Goal: Information Seeking & Learning: Learn about a topic

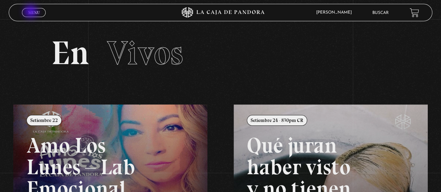
click at [31, 12] on span "Menu" at bounding box center [34, 12] width 12 height 4
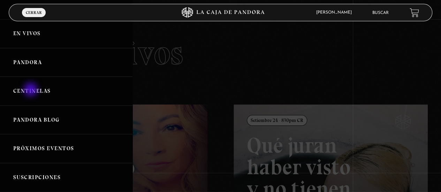
click at [31, 90] on link "Centinelas" at bounding box center [66, 91] width 132 height 29
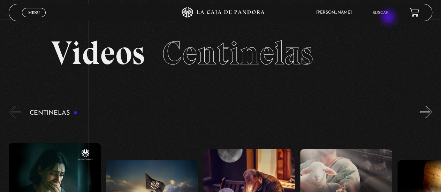
click at [389, 18] on li "Buscar" at bounding box center [380, 12] width 16 height 11
click at [384, 14] on link "Buscar" at bounding box center [380, 13] width 16 height 4
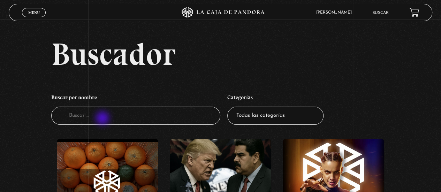
click at [104, 118] on input "Buscador" at bounding box center [135, 116] width 169 height 18
click at [296, 124] on select "Todas las categorías 11:11 Humanitario (1) Amo los Lunes (3) Análisis de series…" at bounding box center [275, 116] width 96 height 18
select select "centinelas"
click at [230, 107] on select "Todas las categorías 11:11 Humanitario (1) Amo los Lunes (3) Análisis de series…" at bounding box center [275, 116] width 96 height 18
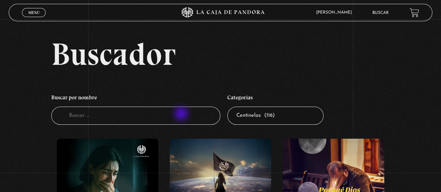
click at [182, 114] on input "Buscador" at bounding box center [135, 116] width 169 height 18
type input "provervio 22"
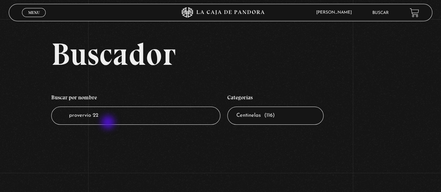
click at [109, 120] on input "provervio 22" at bounding box center [135, 116] width 169 height 18
type input "provervio"
click at [25, 13] on link "Menu Cerrar" at bounding box center [34, 12] width 24 height 9
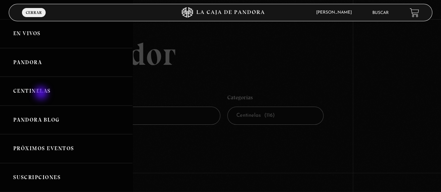
click at [42, 94] on link "Centinelas" at bounding box center [66, 91] width 132 height 29
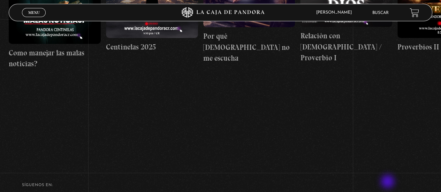
scroll to position [70, 0]
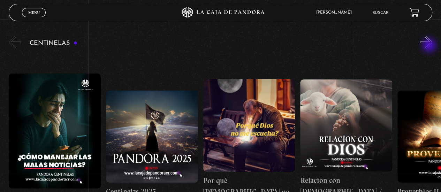
click at [430, 46] on button "»" at bounding box center [426, 42] width 12 height 12
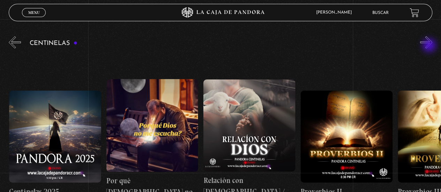
click at [430, 46] on button "»" at bounding box center [426, 42] width 12 height 12
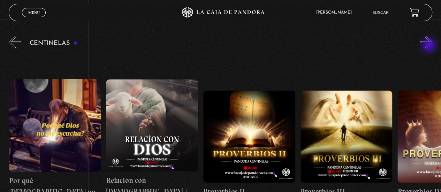
click at [430, 46] on button "»" at bounding box center [426, 42] width 12 height 12
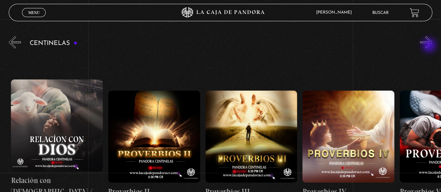
click at [430, 46] on button "»" at bounding box center [426, 42] width 12 height 12
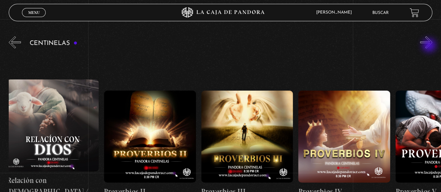
click at [430, 46] on button "»" at bounding box center [426, 42] width 12 height 12
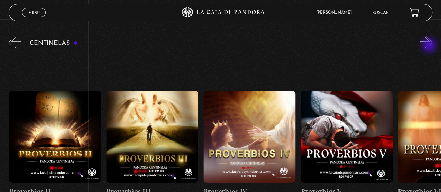
click at [430, 46] on button "»" at bounding box center [426, 42] width 12 height 12
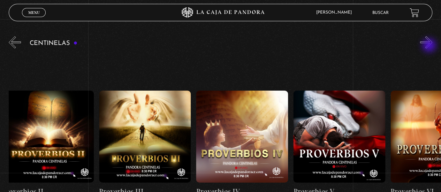
click at [430, 46] on button "»" at bounding box center [426, 42] width 12 height 12
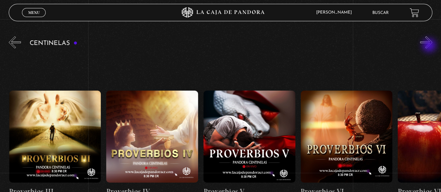
click at [430, 46] on button "»" at bounding box center [426, 42] width 12 height 12
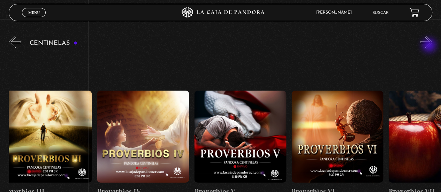
click at [430, 46] on button "»" at bounding box center [426, 42] width 12 height 12
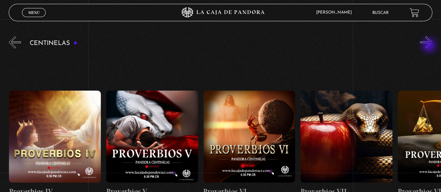
click at [430, 46] on button "»" at bounding box center [426, 42] width 12 height 12
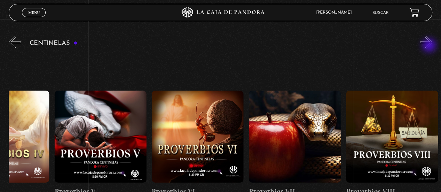
click at [430, 46] on button "»" at bounding box center [426, 42] width 12 height 12
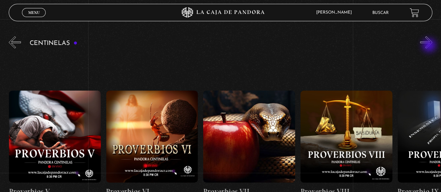
click at [430, 46] on button "»" at bounding box center [426, 42] width 12 height 12
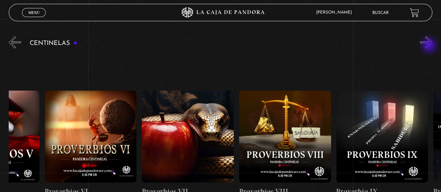
click at [430, 46] on button "»" at bounding box center [426, 42] width 12 height 12
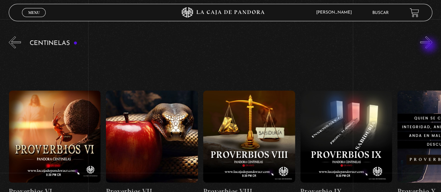
click at [430, 46] on button "»" at bounding box center [426, 42] width 12 height 12
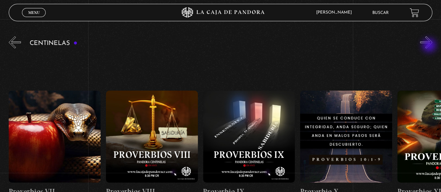
click at [430, 46] on button "»" at bounding box center [426, 42] width 12 height 12
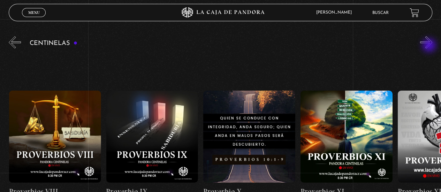
scroll to position [0, 971]
click at [383, 12] on link "Buscar" at bounding box center [380, 13] width 16 height 4
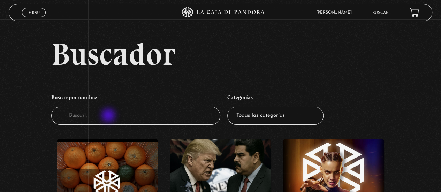
click at [109, 114] on input "Buscador" at bounding box center [135, 116] width 169 height 18
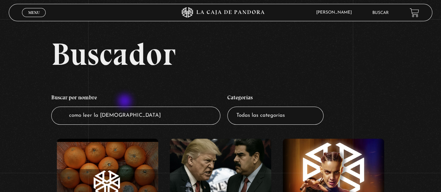
type input "como leer la [DEMOGRAPHIC_DATA]"
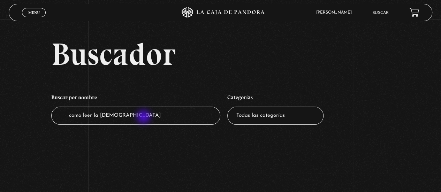
click at [144, 117] on input "como leer la [DEMOGRAPHIC_DATA]" at bounding box center [135, 116] width 169 height 18
click at [252, 113] on select "Todas las categorías 11:11 Humanitario (1) Amo los [DATE] (3) Análisis de serie…" at bounding box center [275, 116] width 96 height 18
select select "mundo-espiritual"
click at [230, 107] on select "Todas las categorías 11:11 Humanitario (1) Amo los [DATE] (3) Análisis de serie…" at bounding box center [275, 116] width 96 height 18
click at [140, 122] on input "como leer la biblii" at bounding box center [135, 116] width 169 height 18
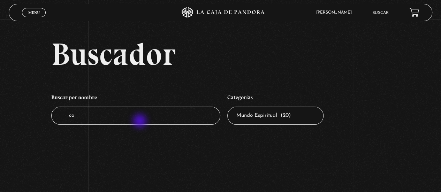
type input "c"
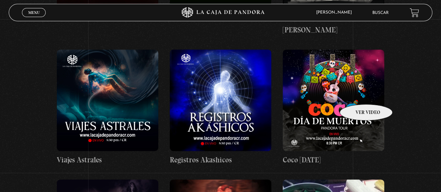
scroll to position [488, 0]
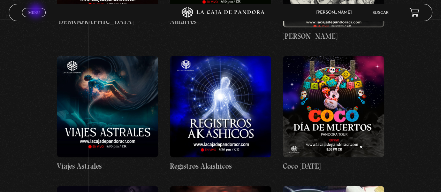
click at [37, 12] on span "Menu" at bounding box center [34, 12] width 12 height 4
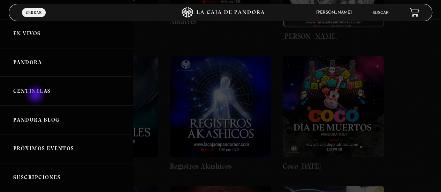
click at [36, 95] on link "Centinelas" at bounding box center [66, 91] width 132 height 29
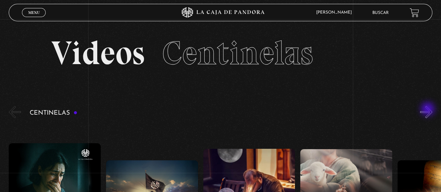
click at [429, 110] on button "»" at bounding box center [426, 112] width 12 height 12
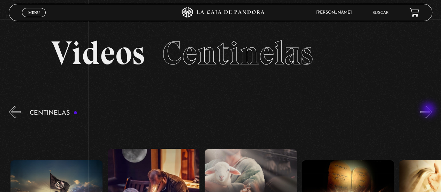
click at [429, 110] on button "»" at bounding box center [426, 112] width 12 height 12
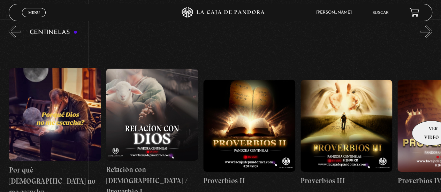
scroll to position [70, 0]
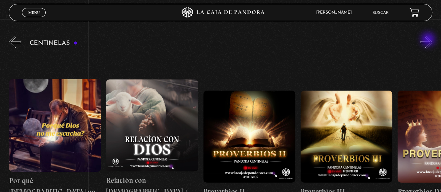
click at [429, 40] on button "»" at bounding box center [426, 42] width 12 height 12
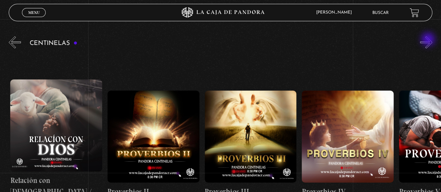
click at [429, 40] on button "»" at bounding box center [426, 42] width 12 height 12
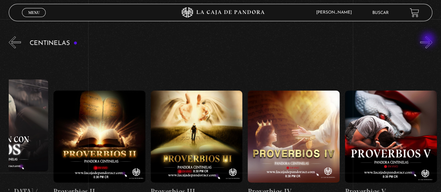
click at [429, 40] on button "»" at bounding box center [426, 42] width 12 height 12
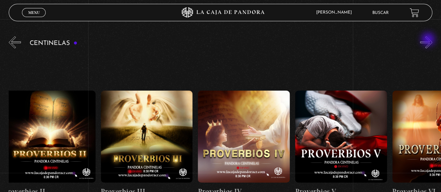
click at [429, 40] on button "»" at bounding box center [426, 42] width 12 height 12
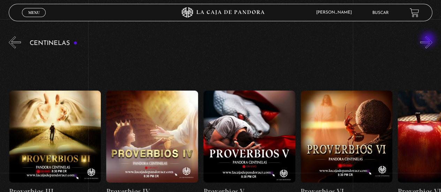
click at [429, 40] on button "»" at bounding box center [426, 42] width 12 height 12
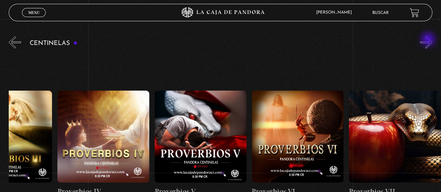
click at [429, 40] on button "»" at bounding box center [426, 42] width 12 height 12
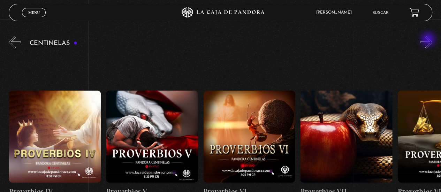
click at [429, 40] on button "»" at bounding box center [426, 42] width 12 height 12
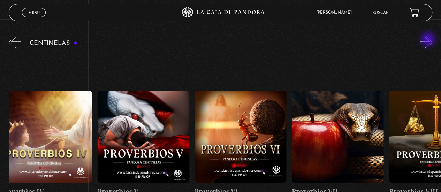
click at [429, 40] on button "»" at bounding box center [426, 42] width 12 height 12
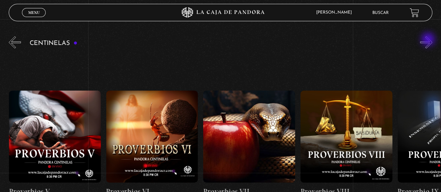
click at [429, 40] on button "»" at bounding box center [426, 42] width 12 height 12
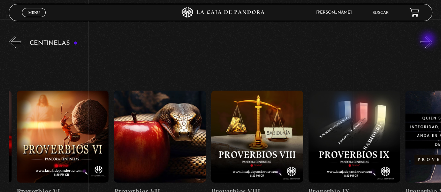
click at [429, 40] on button "»" at bounding box center [426, 42] width 12 height 12
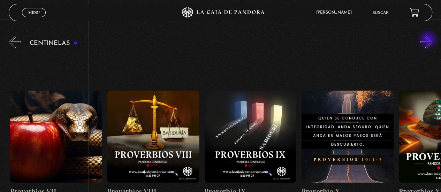
click at [429, 40] on button "»" at bounding box center [426, 42] width 12 height 12
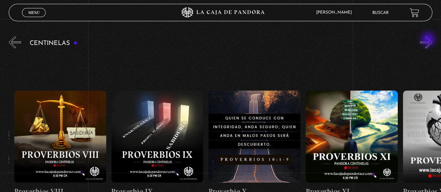
click at [429, 40] on button "»" at bounding box center [426, 42] width 12 height 12
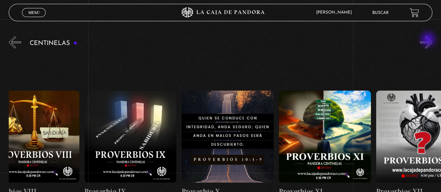
click at [429, 40] on button "»" at bounding box center [426, 42] width 12 height 12
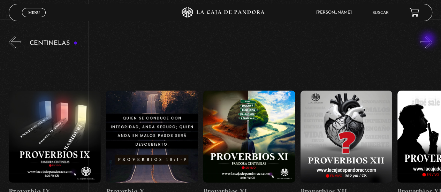
click at [429, 40] on button "»" at bounding box center [426, 42] width 12 height 12
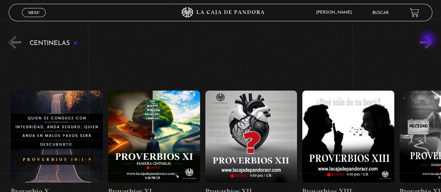
click at [429, 40] on button "»" at bounding box center [426, 42] width 12 height 12
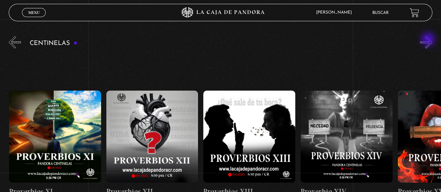
click at [429, 40] on button "»" at bounding box center [426, 42] width 12 height 12
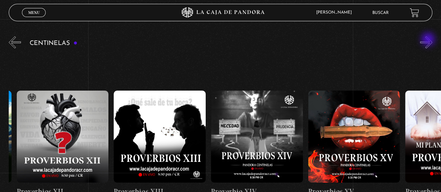
click at [429, 40] on button "»" at bounding box center [426, 42] width 12 height 12
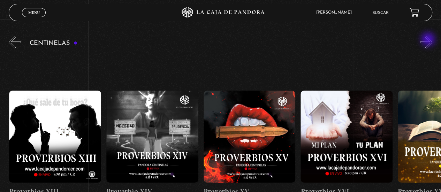
click at [429, 40] on button "»" at bounding box center [426, 42] width 12 height 12
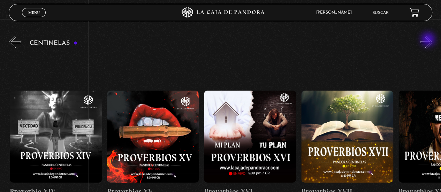
click at [429, 40] on button "»" at bounding box center [426, 42] width 12 height 12
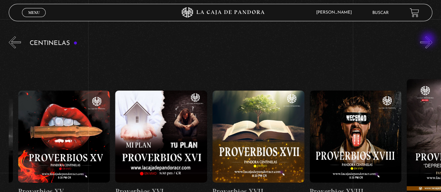
click at [429, 40] on button "»" at bounding box center [426, 42] width 12 height 12
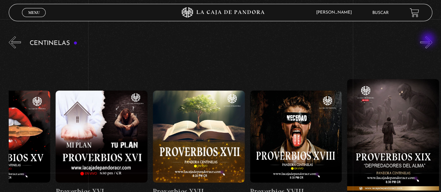
click at [429, 40] on button "»" at bounding box center [426, 42] width 12 height 12
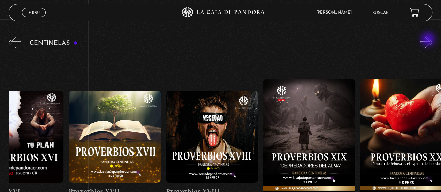
click at [429, 40] on button "»" at bounding box center [426, 42] width 12 height 12
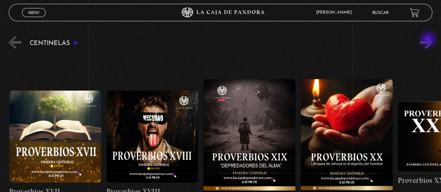
click at [429, 40] on button "»" at bounding box center [426, 42] width 12 height 12
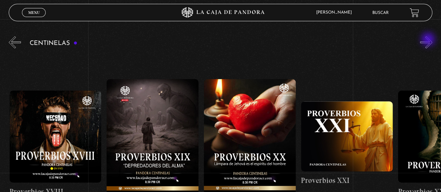
click at [429, 40] on button "»" at bounding box center [426, 42] width 12 height 12
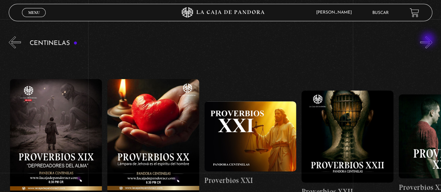
click at [429, 40] on button "»" at bounding box center [426, 42] width 12 height 12
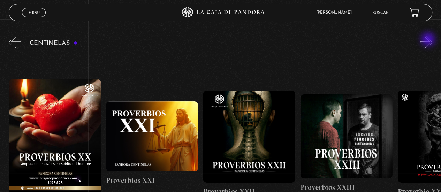
click at [429, 40] on button "»" at bounding box center [426, 42] width 12 height 12
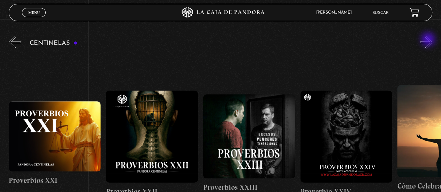
click at [429, 40] on button "»" at bounding box center [426, 42] width 12 height 12
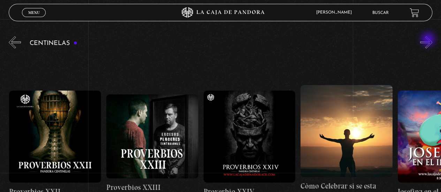
click at [429, 40] on button "»" at bounding box center [426, 42] width 12 height 12
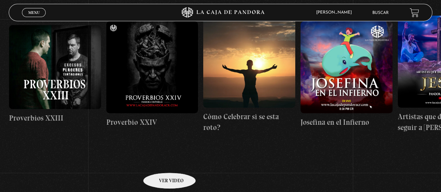
scroll to position [139, 0]
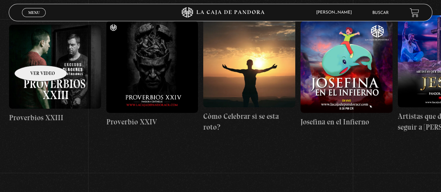
click at [32, 55] on figure at bounding box center [55, 67] width 92 height 84
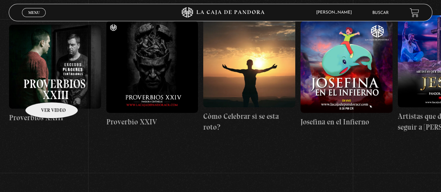
click at [42, 92] on figure at bounding box center [55, 67] width 92 height 84
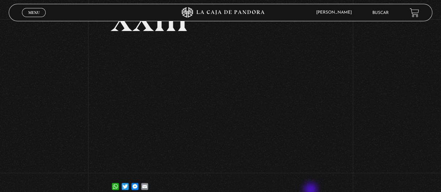
scroll to position [70, 0]
